Goal: Information Seeking & Learning: Find specific fact

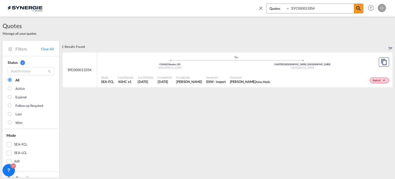
select select "Quotes"
click at [328, 14] on div "Bookings Quotes Enquiries SYC000013354" at bounding box center [310, 10] width 105 height 12
drag, startPoint x: 301, startPoint y: 4, endPoint x: 238, endPoint y: -4, distance: 63.5
click at [238, 0] on html "Analytics Reports Dashboard Rate Search Enquiries Quotes" at bounding box center [197, 89] width 395 height 179
paste input "031"
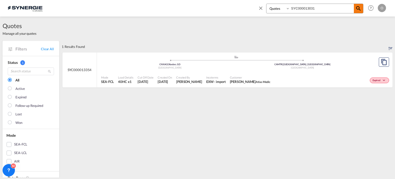
type input "SYC000013031"
click at [359, 8] on md-icon "icon-magnify" at bounding box center [358, 8] width 6 height 6
click at [236, 78] on span "Customer" at bounding box center [256, 77] width 52 height 4
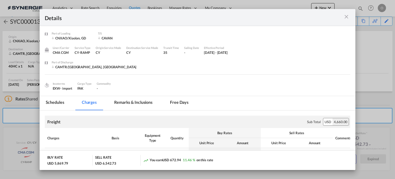
click at [146, 102] on md-tab-item "Remarks & Inclusions" at bounding box center [133, 103] width 51 height 14
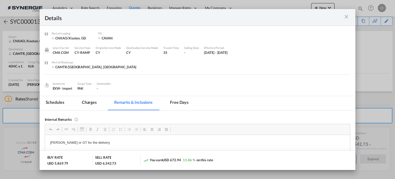
scroll to position [26, 0]
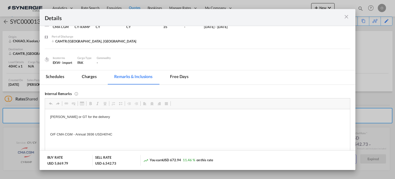
click at [94, 78] on md-tab-item "Charges" at bounding box center [89, 77] width 27 height 14
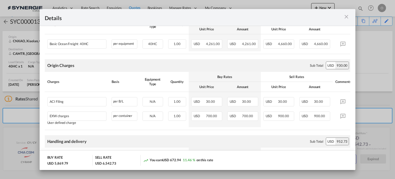
scroll to position [51, 0]
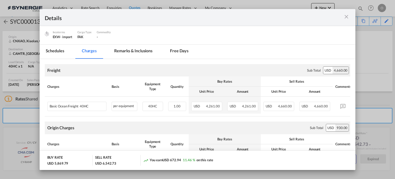
click at [130, 52] on md-tab-item "Remarks & Inclusions" at bounding box center [133, 51] width 51 height 14
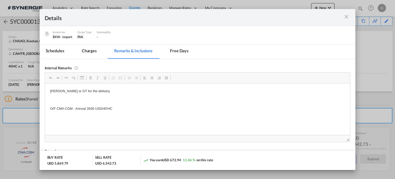
drag, startPoint x: 65, startPoint y: 91, endPoint x: 234, endPoint y: 110, distance: 169.8
click at [349, 16] on md-icon "icon-close m-3 fg-AAA8AD cursor" at bounding box center [346, 17] width 6 height 6
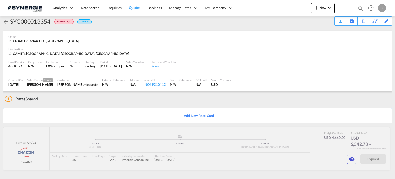
scroll to position [23, 0]
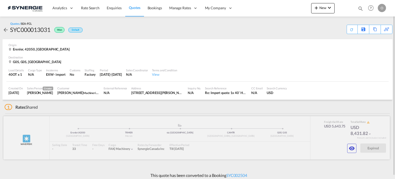
drag, startPoint x: 352, startPoint y: 143, endPoint x: 352, endPoint y: 146, distance: 3.1
click at [352, 144] on div "MAERSK LINE added by you Erenler | 42050 Turkey .a{fill:#aaa8ad;} .a{fill:#aaa8…" at bounding box center [196, 137] width 387 height 43
click at [352, 147] on md-icon "icon-eye" at bounding box center [352, 148] width 6 height 6
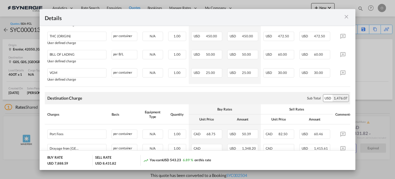
scroll to position [55, 0]
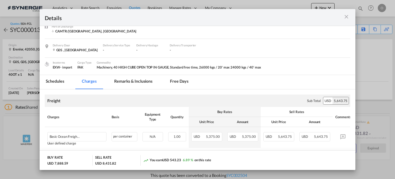
click at [145, 83] on md-tab-item "Remarks & Inclusions" at bounding box center [133, 82] width 51 height 14
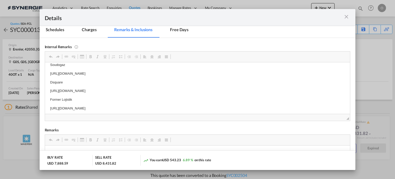
scroll to position [2, 0]
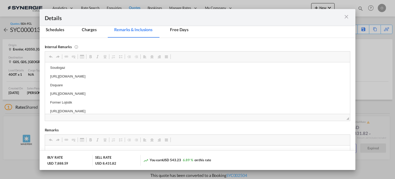
click at [111, 106] on body "Soudogaz https://app.frontapp.com/open/msg_1g2pmlvz?key=gQqU1NA4z6Ws61oFDDkWmJ3…" at bounding box center [197, 89] width 295 height 49
copy p "https://app.frontapp.com/open/msg_1g6sa1fz?key=W7k6tZc5wpcItPNS85CX-14epL3XchoZ"
click at [87, 26] on md-tab-item "Charges" at bounding box center [89, 30] width 27 height 14
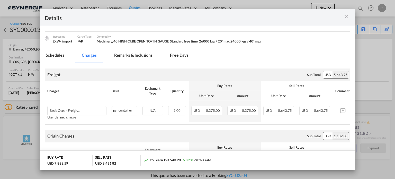
scroll to position [80, 0]
drag, startPoint x: 134, startPoint y: 53, endPoint x: 133, endPoint y: 63, distance: 9.0
click at [134, 53] on md-tab-item "Remarks & Inclusions" at bounding box center [133, 56] width 51 height 14
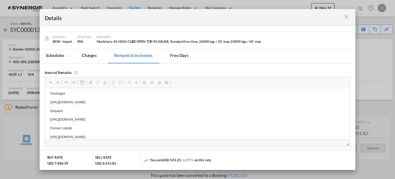
click at [108, 119] on p "https://app.frontapp.com/open/msg_1g673rbj?key=2ZFkP4jDMc9JRHGs9__iSf8IV64Lzjkj" at bounding box center [197, 119] width 295 height 5
click at [90, 56] on md-tab-item "Charges" at bounding box center [89, 56] width 27 height 14
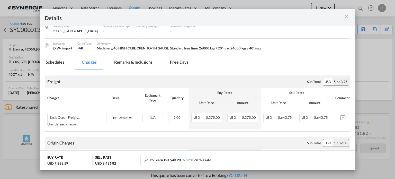
scroll to position [55, 0]
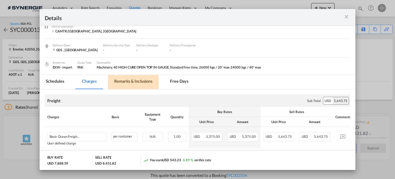
click at [144, 82] on md-tab-item "Remarks & Inclusions" at bounding box center [133, 82] width 51 height 14
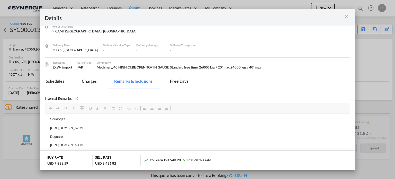
scroll to position [2, 0]
click at [113, 145] on p "https://app.frontapp.com/open/msg_1g673rbj?key=2ZFkP4jDMc9JRHGs9__iSf8IV64Lzjkj" at bounding box center [197, 144] width 295 height 5
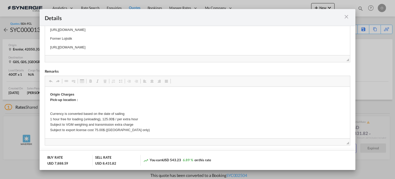
scroll to position [157, 0]
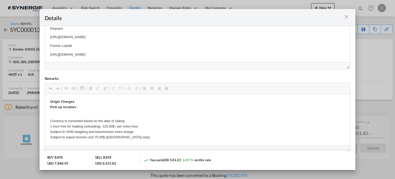
click at [106, 55] on p "https://app.frontapp.com/open/msg_1g6sa1fz?key=W7k6tZc5wpcItPNS85CX-14epL3XchoZ" at bounding box center [197, 54] width 295 height 5
copy p "https://app.frontapp.com/open/msg_1g6sa1fz?key=W7k6tZc5wpcItPNS85CX-14epL3XchoZ"
